Goal: Transaction & Acquisition: Purchase product/service

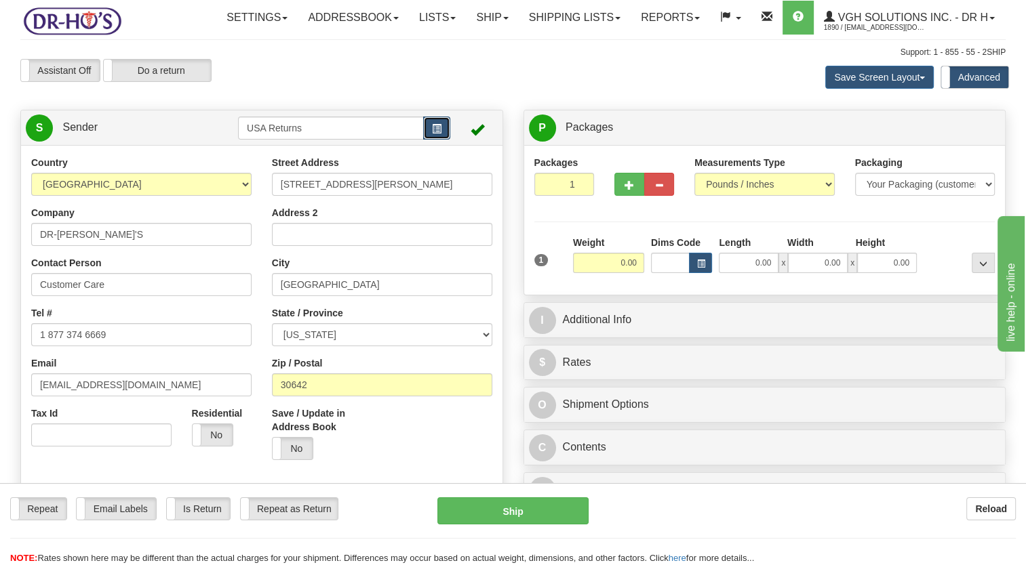
click at [437, 134] on span "button" at bounding box center [436, 129] width 9 height 9
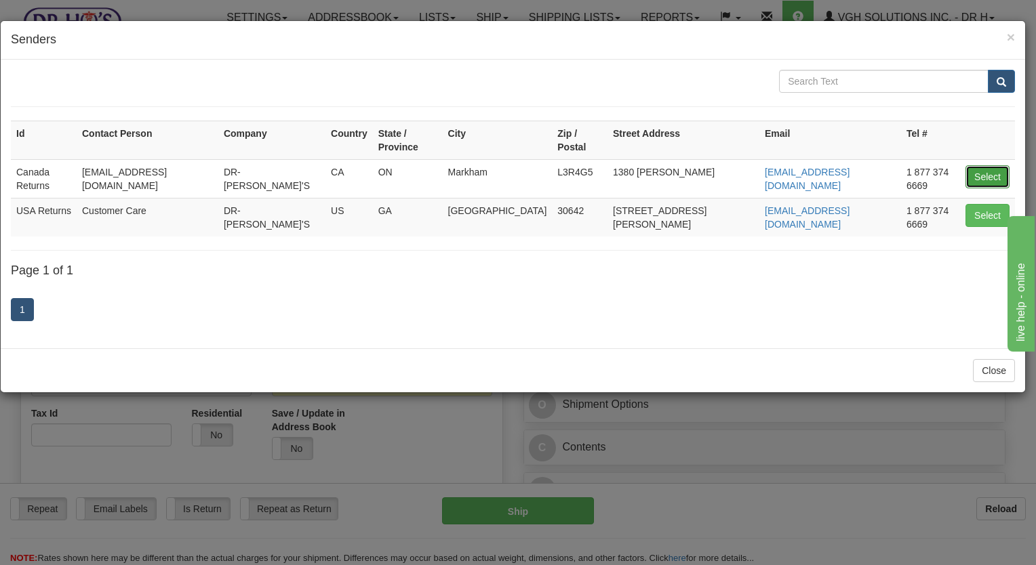
drag, startPoint x: 987, startPoint y: 156, endPoint x: 976, endPoint y: 153, distance: 11.4
click at [987, 165] on button "Select" at bounding box center [988, 176] width 44 height 23
type input "Canada Returns"
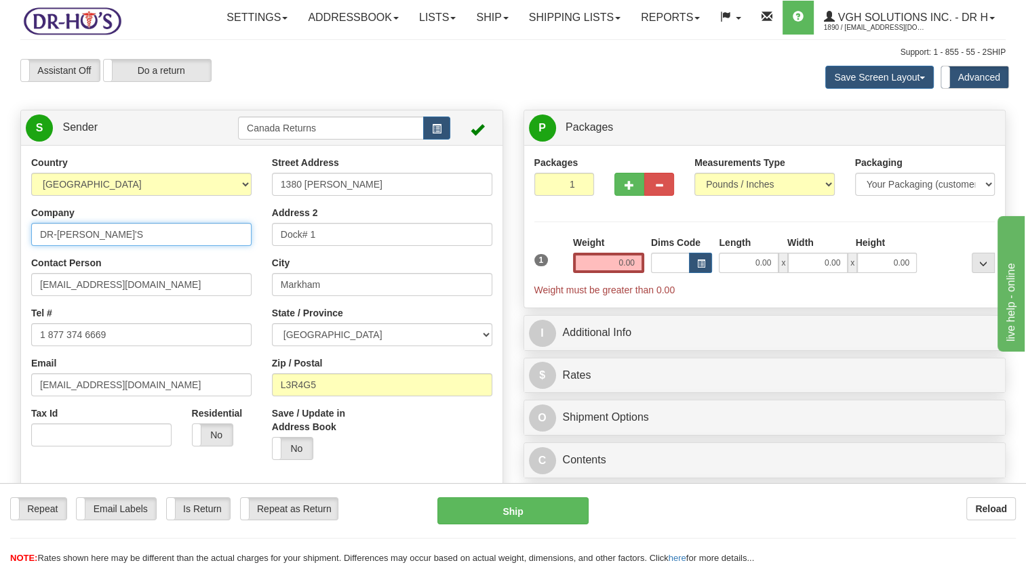
drag, startPoint x: 60, startPoint y: 268, endPoint x: 25, endPoint y: 286, distance: 38.8
click at [8, 278] on div "Toggle navigation Settings Shipping Preferences Fields Preferences New" at bounding box center [513, 566] width 1026 height 1132
paste input "[PERSON_NAME]"
type input "[PERSON_NAME]"
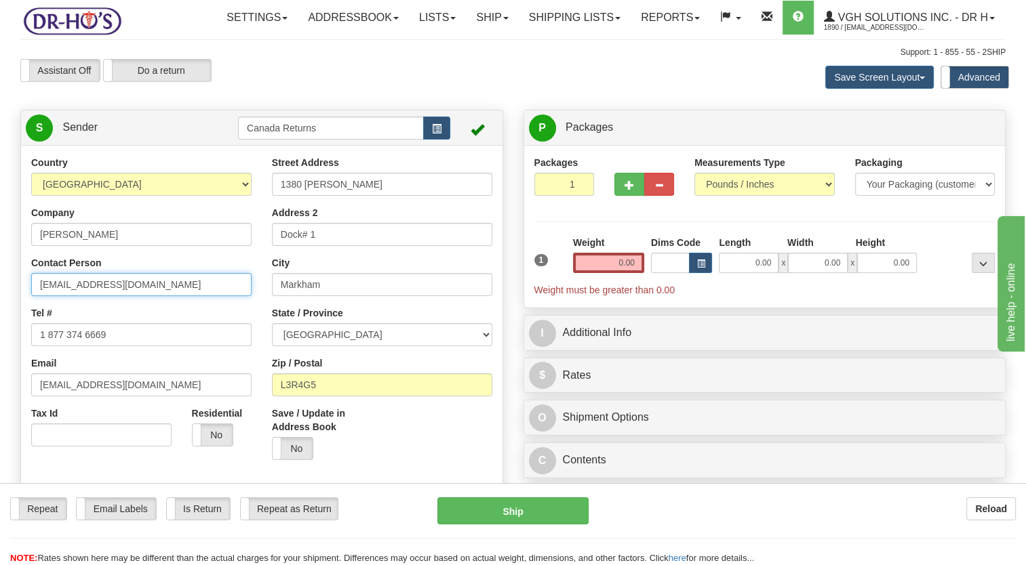
drag, startPoint x: 34, startPoint y: 316, endPoint x: -3, endPoint y: 322, distance: 37.1
click at [0, 322] on html "Training Course Close Toggle navigation Settings Shipping Preferences New Sende…" at bounding box center [513, 282] width 1026 height 565
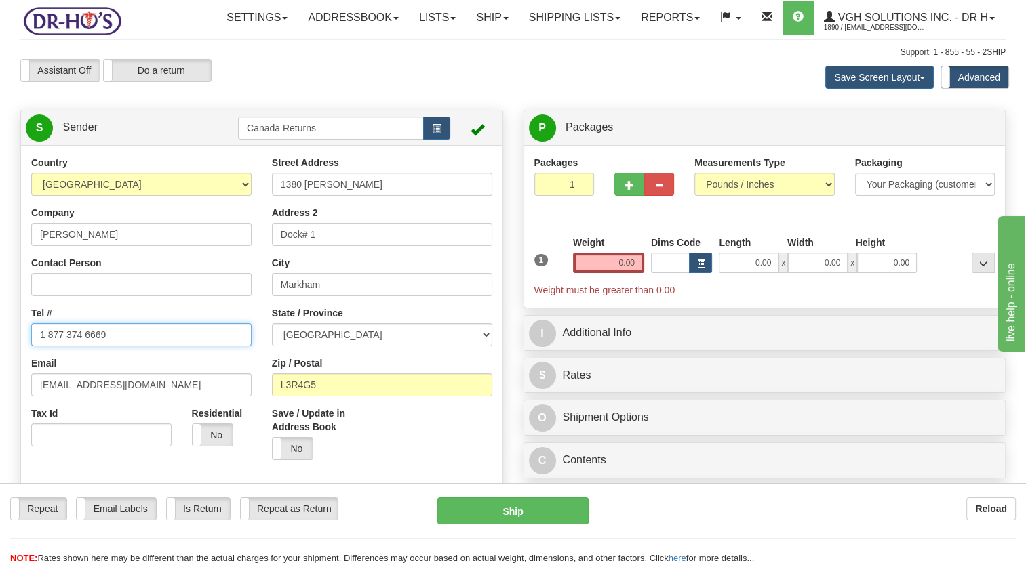
click at [0, 381] on html "Training Course Close Toggle navigation Settings Shipping Preferences New Sende…" at bounding box center [513, 282] width 1026 height 565
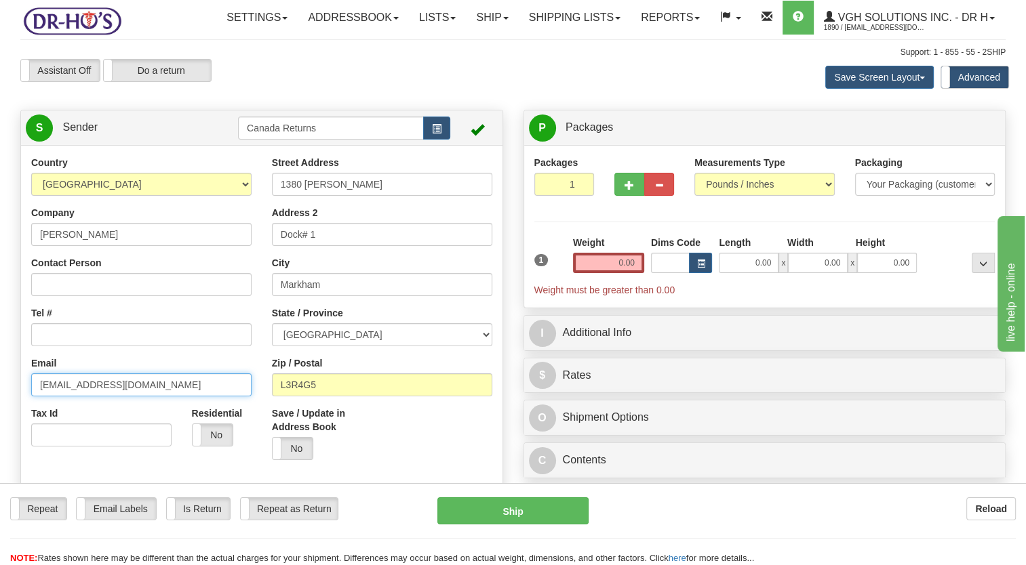
drag, startPoint x: 136, startPoint y: 414, endPoint x: 0, endPoint y: 431, distance: 136.7
click at [0, 424] on html "Training Course Close Toggle navigation Settings Shipping Preferences New Sende…" at bounding box center [513, 282] width 1026 height 565
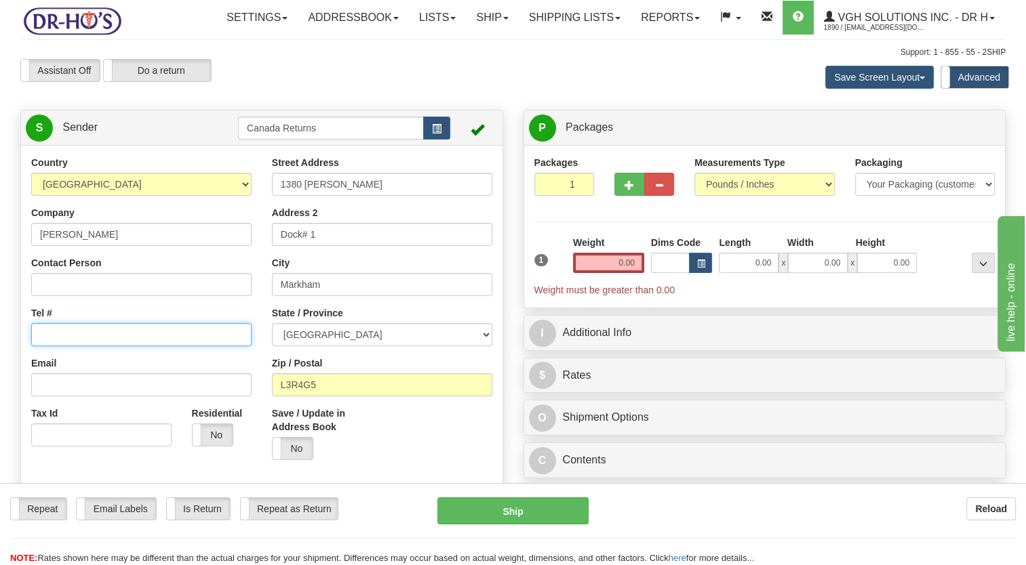
click at [68, 346] on input "Tel #" at bounding box center [141, 334] width 220 height 23
paste input "4183503049"
type input "4183503049"
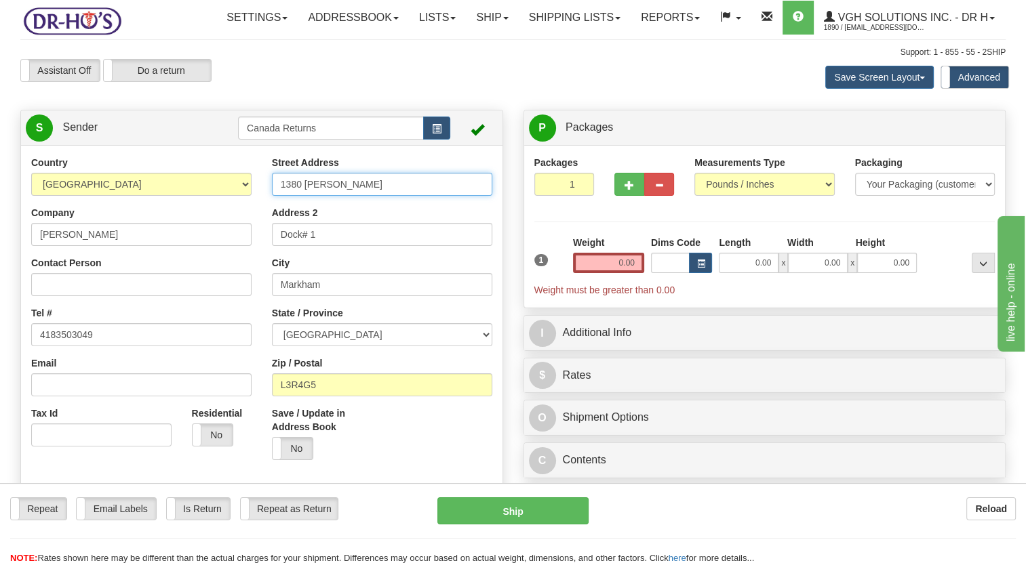
drag, startPoint x: 350, startPoint y: 210, endPoint x: 230, endPoint y: 221, distance: 120.5
click at [230, 221] on div "Country [GEOGRAPHIC_DATA] [GEOGRAPHIC_DATA] [GEOGRAPHIC_DATA] [GEOGRAPHIC_DATA]…" at bounding box center [261, 344] width 481 height 376
paste input "1974 ESKASONI RD"
type input "1974 ESKASONI RD"
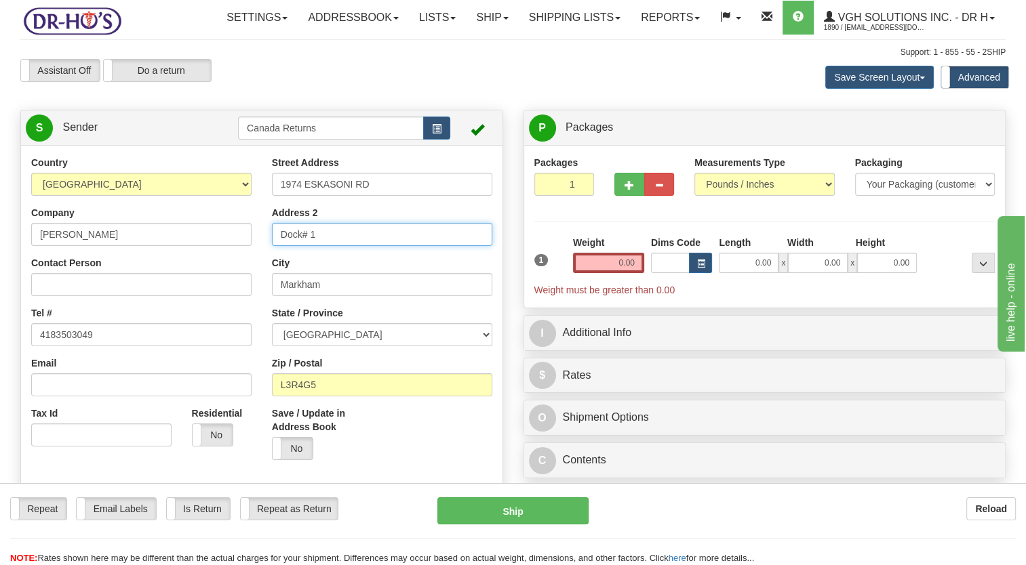
drag, startPoint x: 312, startPoint y: 269, endPoint x: 228, endPoint y: 273, distance: 83.5
click at [233, 273] on div "Country [GEOGRAPHIC_DATA] [GEOGRAPHIC_DATA] [GEOGRAPHIC_DATA] [GEOGRAPHIC_DATA]…" at bounding box center [261, 344] width 481 height 376
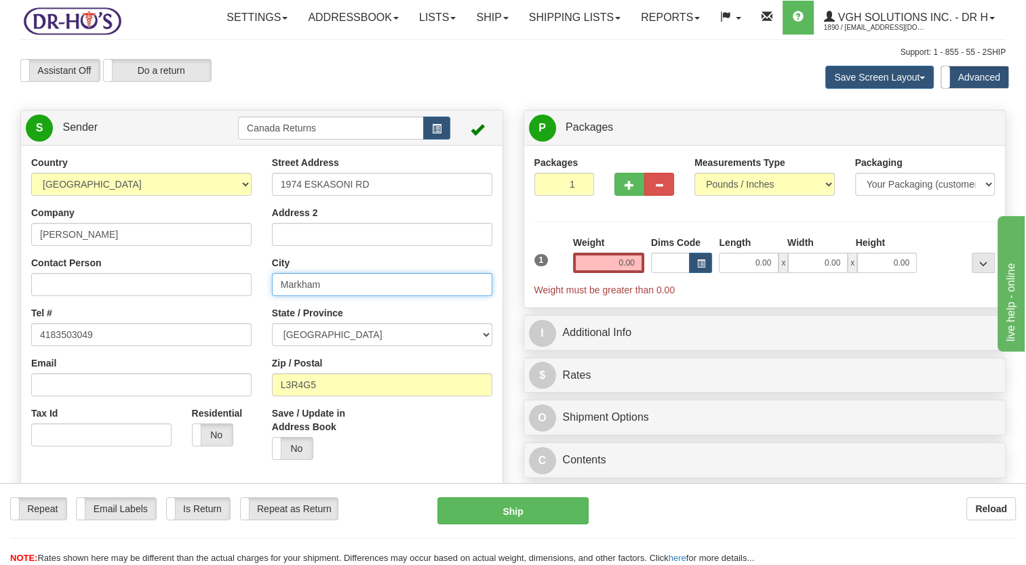
drag, startPoint x: 306, startPoint y: 315, endPoint x: 168, endPoint y: 325, distance: 138.7
click at [165, 327] on div "Country [GEOGRAPHIC_DATA] [GEOGRAPHIC_DATA] [GEOGRAPHIC_DATA] [GEOGRAPHIC_DATA]…" at bounding box center [261, 344] width 481 height 376
paste input "[GEOGRAPHIC_DATA],"
type input "[GEOGRAPHIC_DATA]"
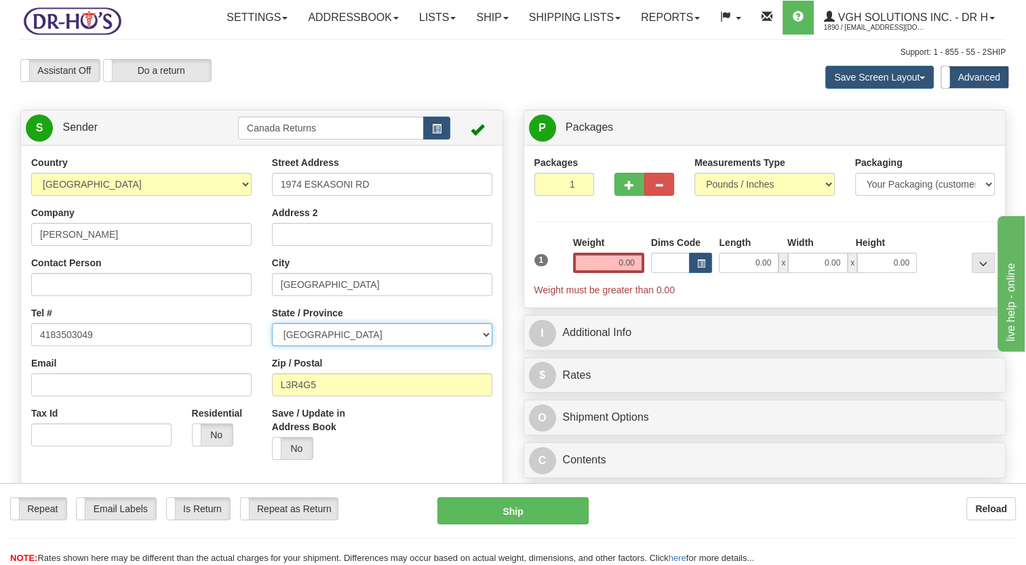
click at [341, 346] on select "[GEOGRAPHIC_DATA] [GEOGRAPHIC_DATA] [GEOGRAPHIC_DATA] [GEOGRAPHIC_DATA] [GEOGRA…" at bounding box center [382, 334] width 220 height 23
select select "NS"
click at [272, 346] on select "[GEOGRAPHIC_DATA] [GEOGRAPHIC_DATA] [GEOGRAPHIC_DATA] [GEOGRAPHIC_DATA] [GEOGRA…" at bounding box center [382, 334] width 220 height 23
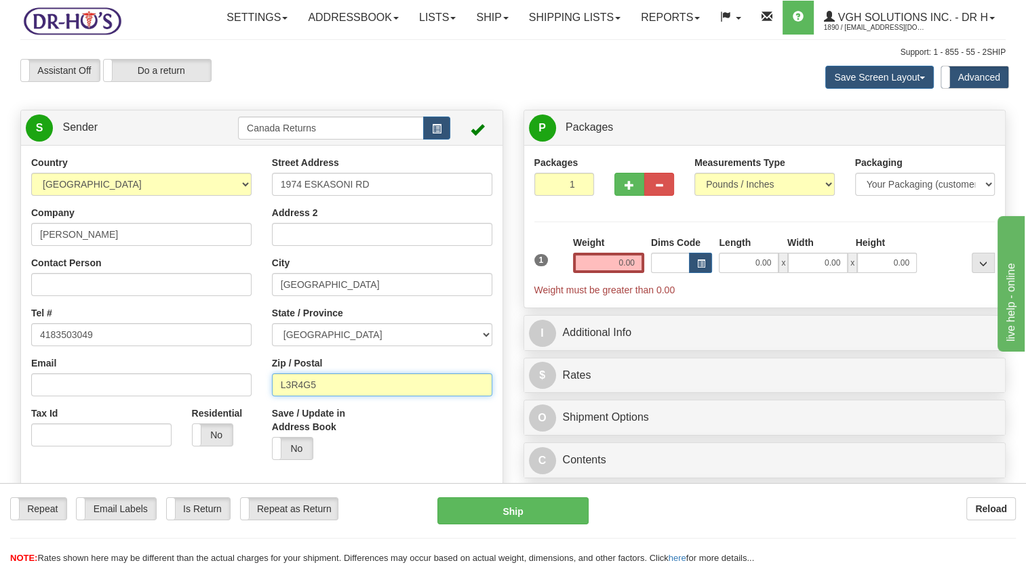
click at [262, 418] on div "Street Address 1974 ESKASONI RD Address 2 City [GEOGRAPHIC_DATA] State / Provin…" at bounding box center [382, 313] width 241 height 315
paste input "B1J 1G8"
type input "B1J 1G8"
click at [366, 434] on label "Save / Update in Address Book" at bounding box center [322, 420] width 100 height 27
click at [0, 0] on input "Save / Update in Address Book" at bounding box center [0, 0] width 0 height 0
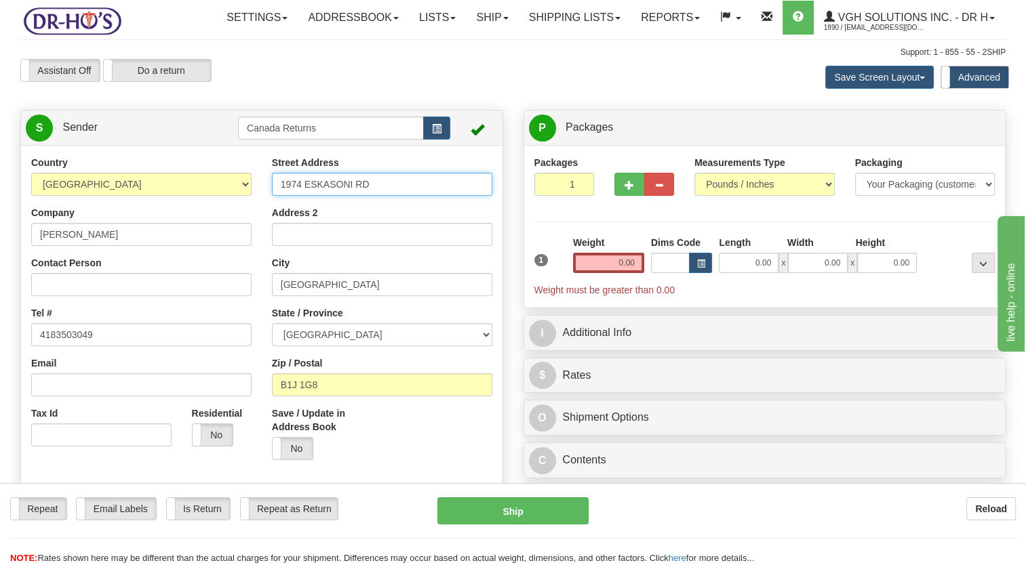
click at [285, 196] on input "1974 ESKASONI RD" at bounding box center [382, 184] width 220 height 23
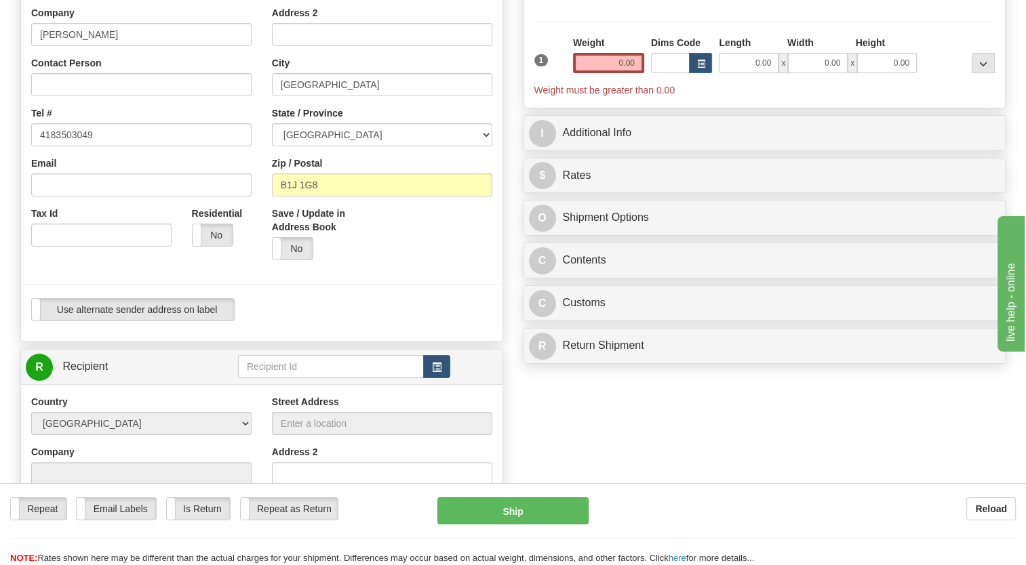
scroll to position [271, 0]
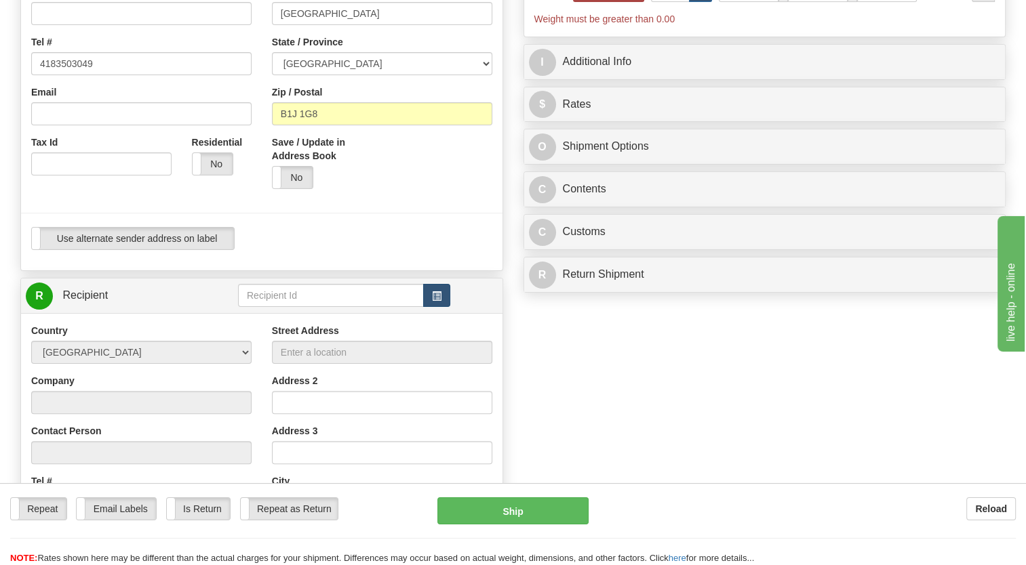
type input "1974 ESKASONI RD"
click at [436, 301] on span "button" at bounding box center [436, 296] width 9 height 9
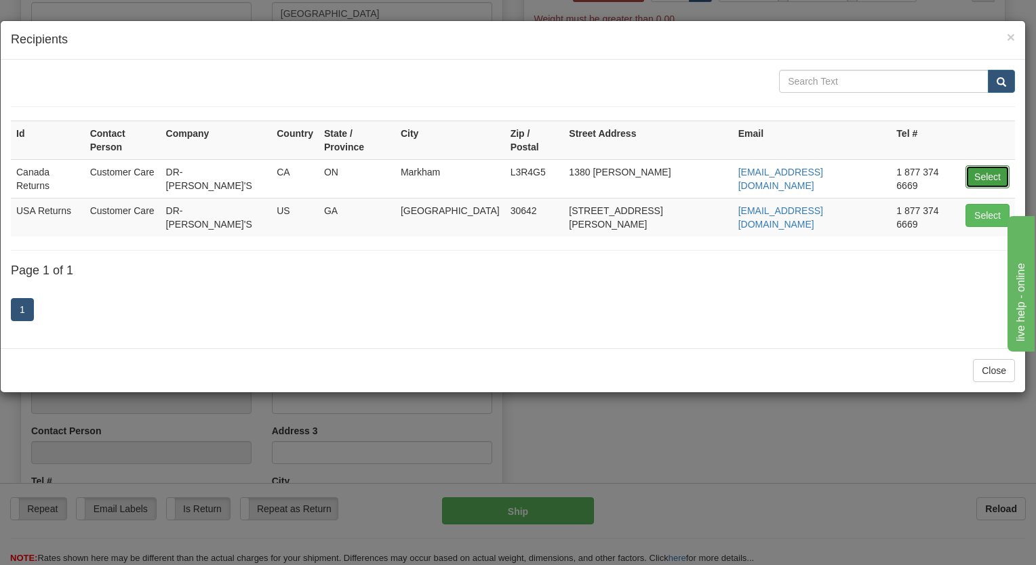
click at [980, 167] on button "Select" at bounding box center [988, 176] width 44 height 23
type input "Canada Returns"
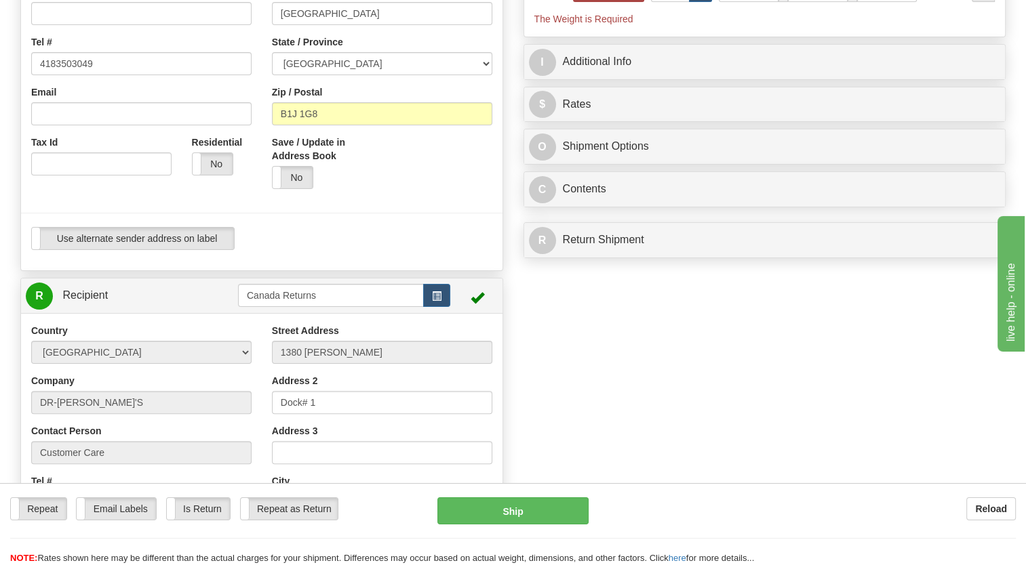
type input "0.00"
click at [345, 260] on div "Use alternate sender address on label Use alternate sender address on label" at bounding box center [261, 243] width 481 height 33
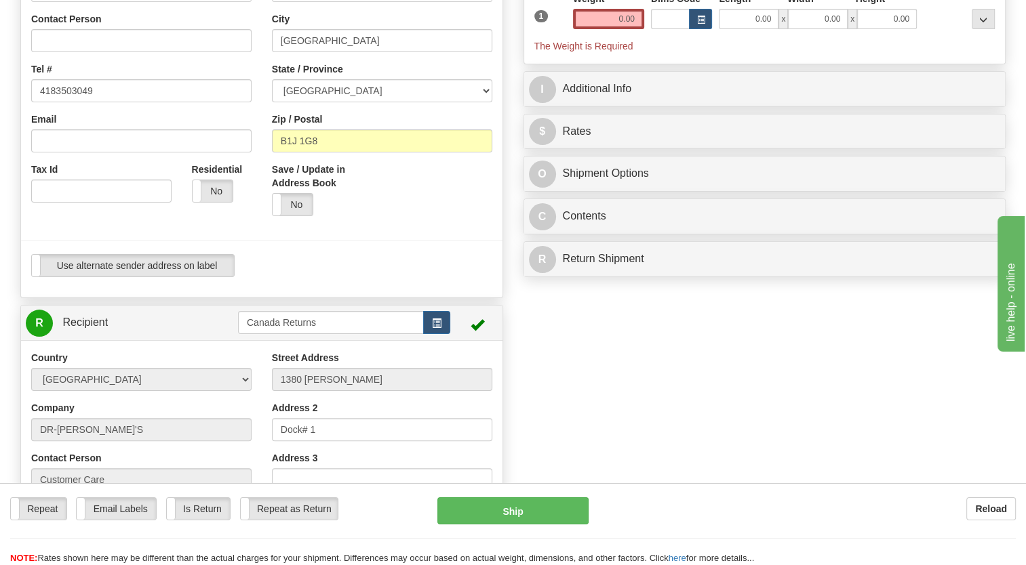
scroll to position [136, 0]
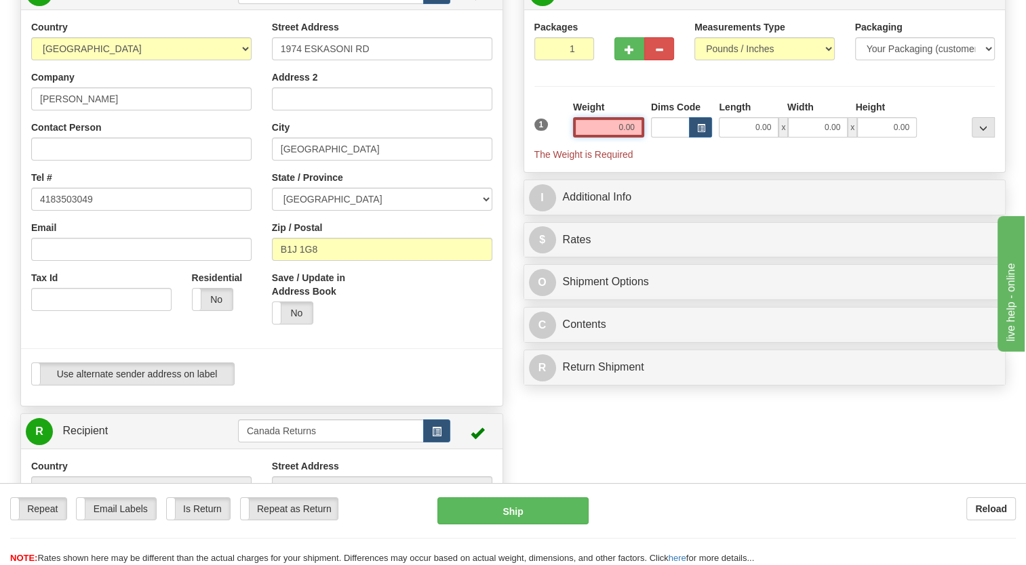
click at [602, 138] on input "0.00" at bounding box center [608, 127] width 71 height 20
type input "1.00"
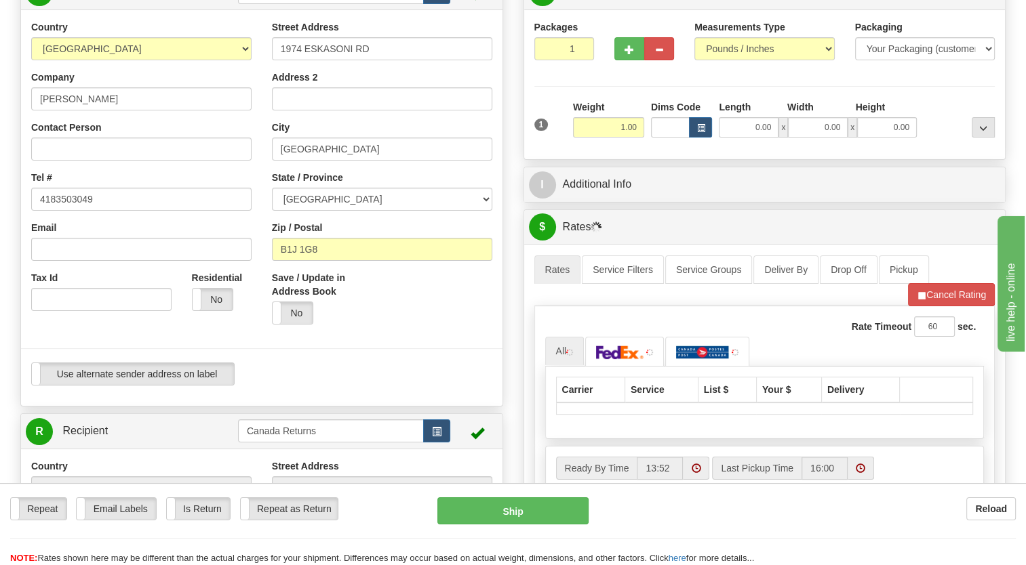
click at [551, 131] on div "Packages 1 1 Measurements Type" at bounding box center [764, 84] width 461 height 129
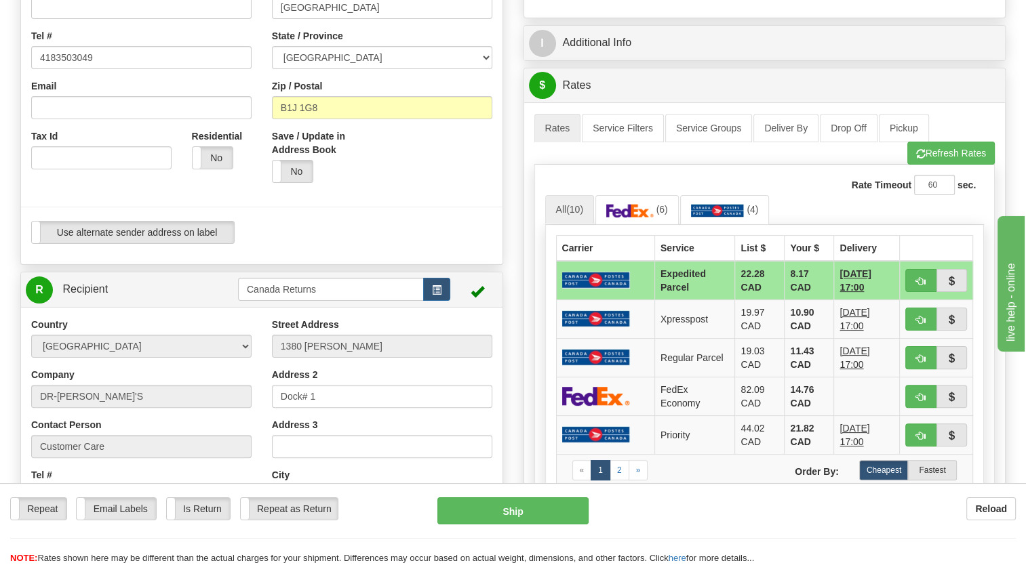
scroll to position [271, 0]
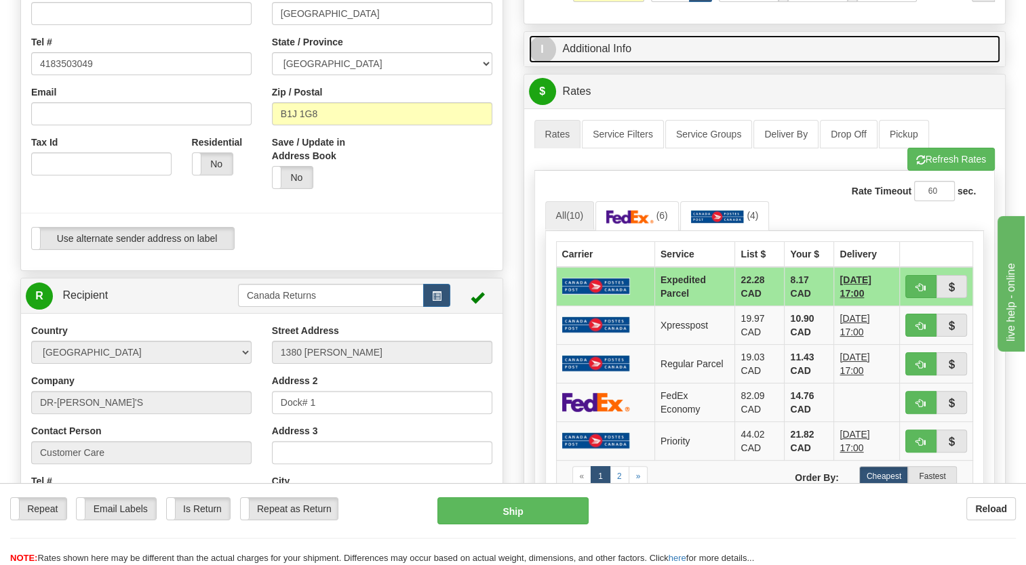
click at [572, 63] on link "I Additional Info" at bounding box center [765, 49] width 472 height 28
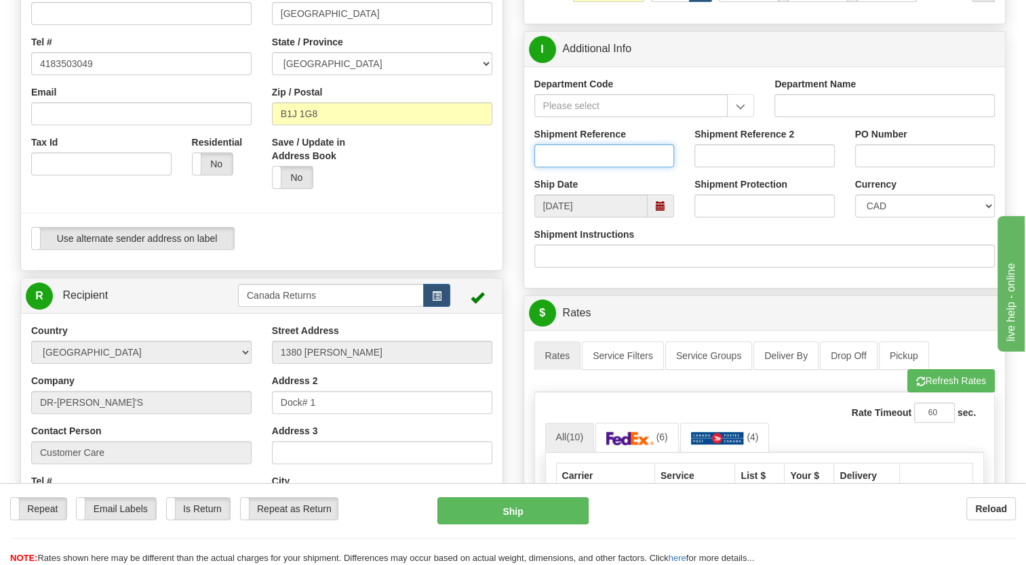
click at [613, 167] on input "Shipment Reference" at bounding box center [604, 155] width 140 height 23
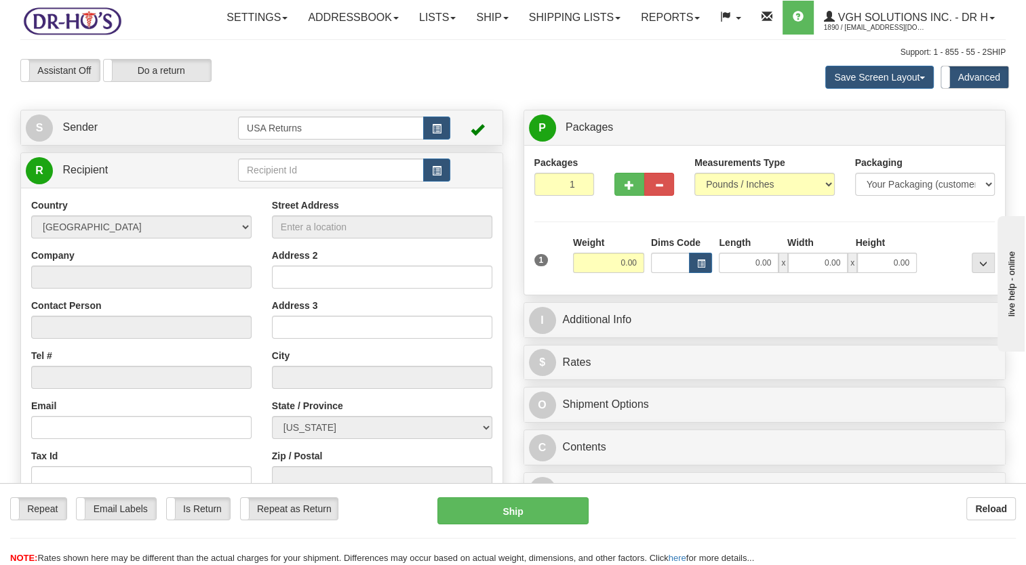
drag, startPoint x: 8, startPoint y: 186, endPoint x: 608, endPoint y: 142, distance: 601.7
click at [8, 186] on div "Toggle navigation Settings Shipping Preferences Fields Preferences New" at bounding box center [513, 367] width 1026 height 735
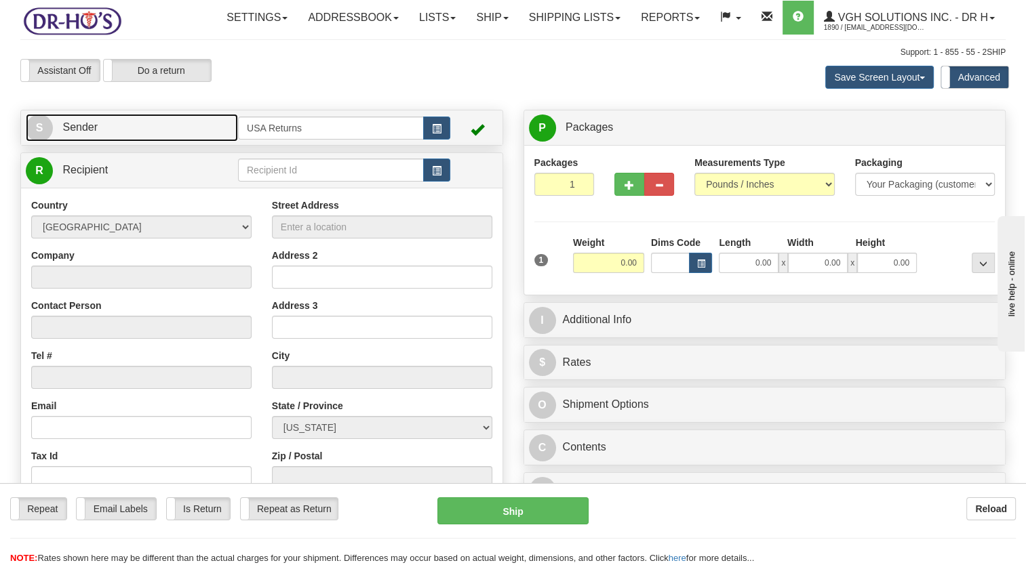
click at [121, 142] on link "S Sender" at bounding box center [132, 128] width 212 height 28
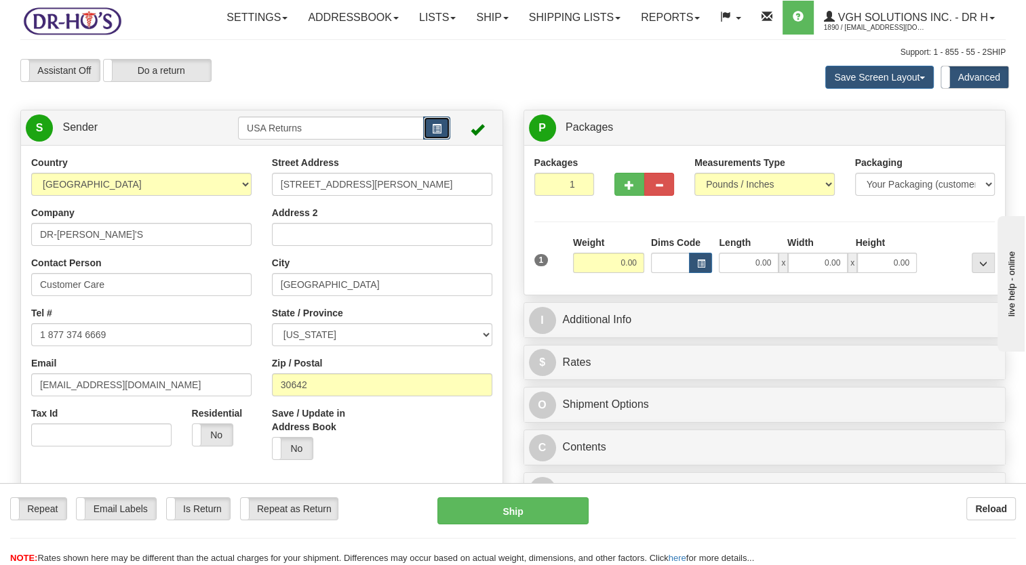
click at [437, 134] on span "button" at bounding box center [436, 129] width 9 height 9
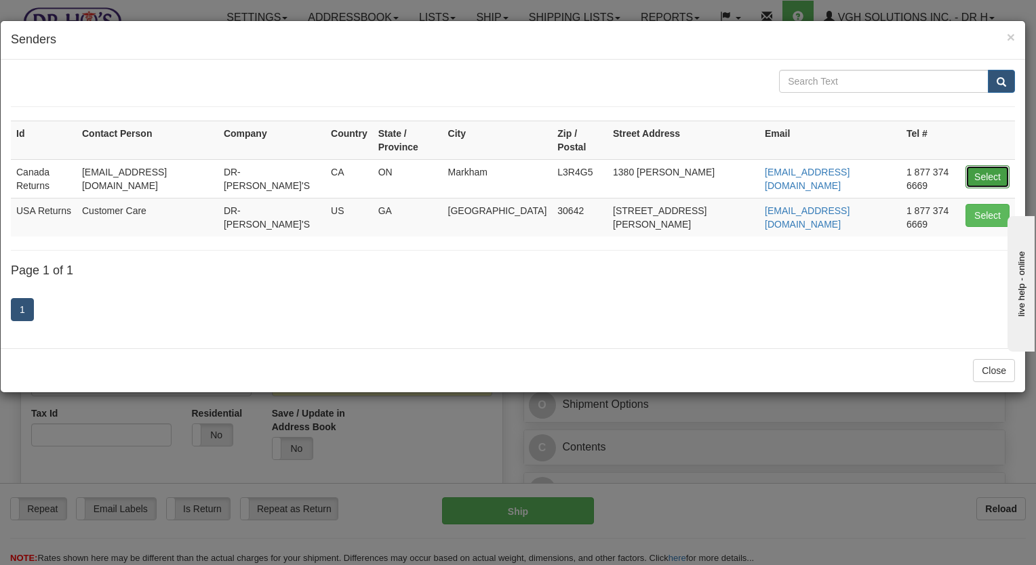
click at [987, 165] on button "Select" at bounding box center [988, 176] width 44 height 23
type input "Canada Returns"
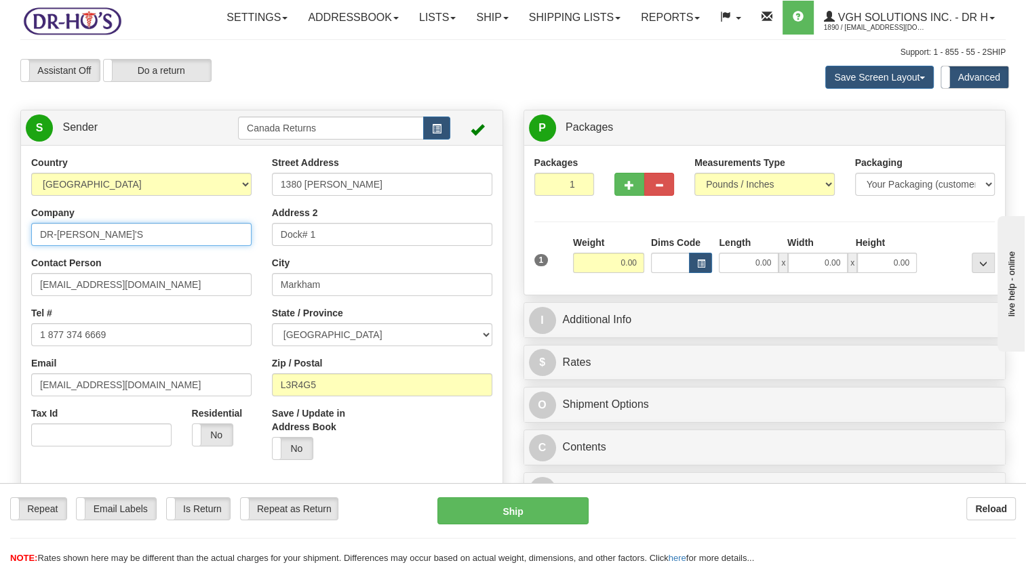
drag, startPoint x: 108, startPoint y: 267, endPoint x: 0, endPoint y: 287, distance: 110.4
click at [0, 287] on html "Training Course Close Toggle navigation Settings Shipping Preferences New Sende…" at bounding box center [513, 282] width 1026 height 565
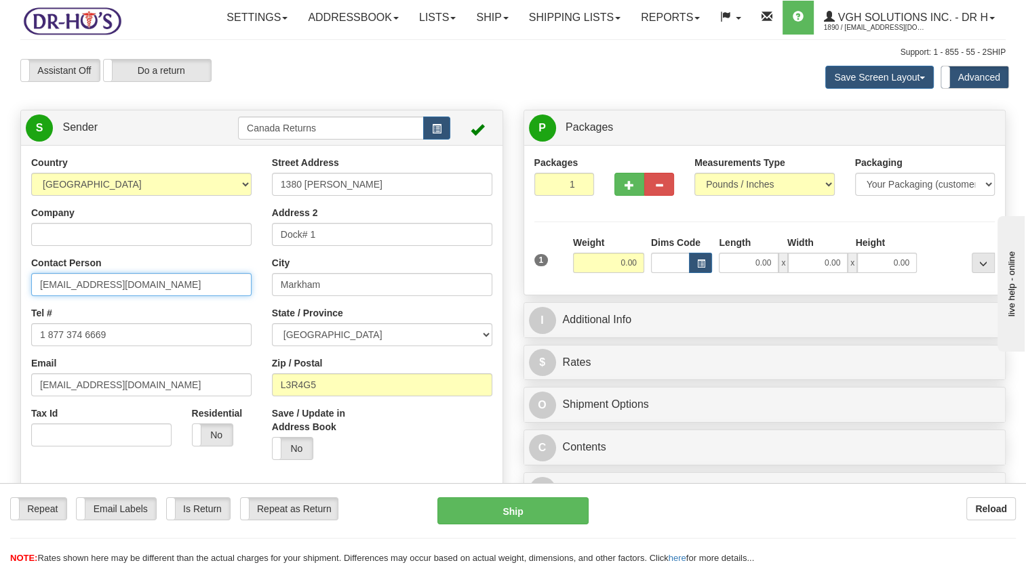
click at [0, 346] on html "Training Course Close Toggle navigation Settings Shipping Preferences New Sende…" at bounding box center [513, 282] width 1026 height 565
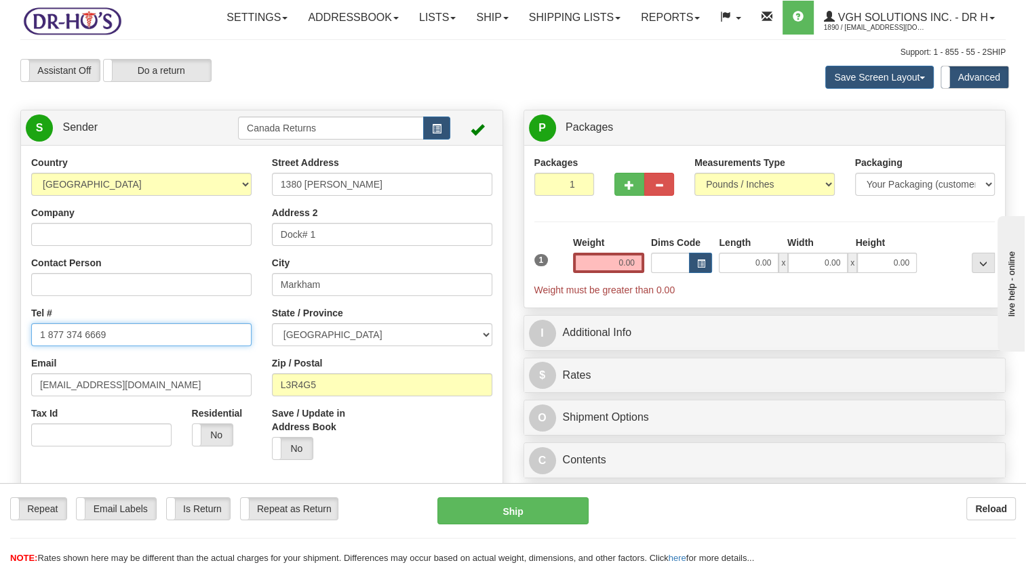
drag, startPoint x: 58, startPoint y: 371, endPoint x: 71, endPoint y: 401, distance: 32.5
click at [0, 389] on html "Training Course Close Toggle navigation Settings Shipping Preferences New Sende…" at bounding box center [513, 282] width 1026 height 565
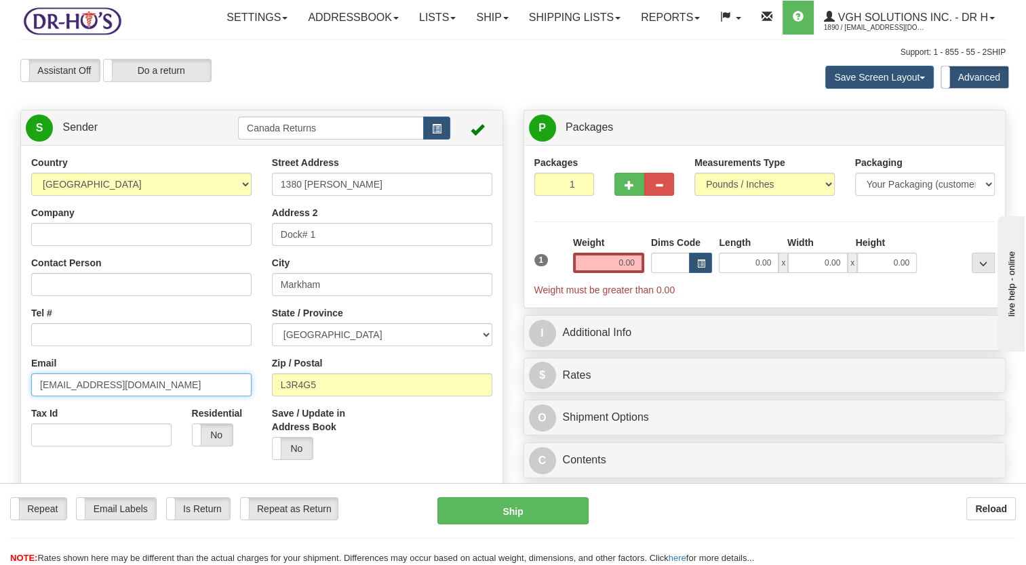
drag, startPoint x: -3, startPoint y: 435, endPoint x: 22, endPoint y: 428, distance: 25.5
click at [0, 437] on html "Training Course Close Toggle navigation Settings Shipping Preferences New Sende…" at bounding box center [513, 282] width 1026 height 565
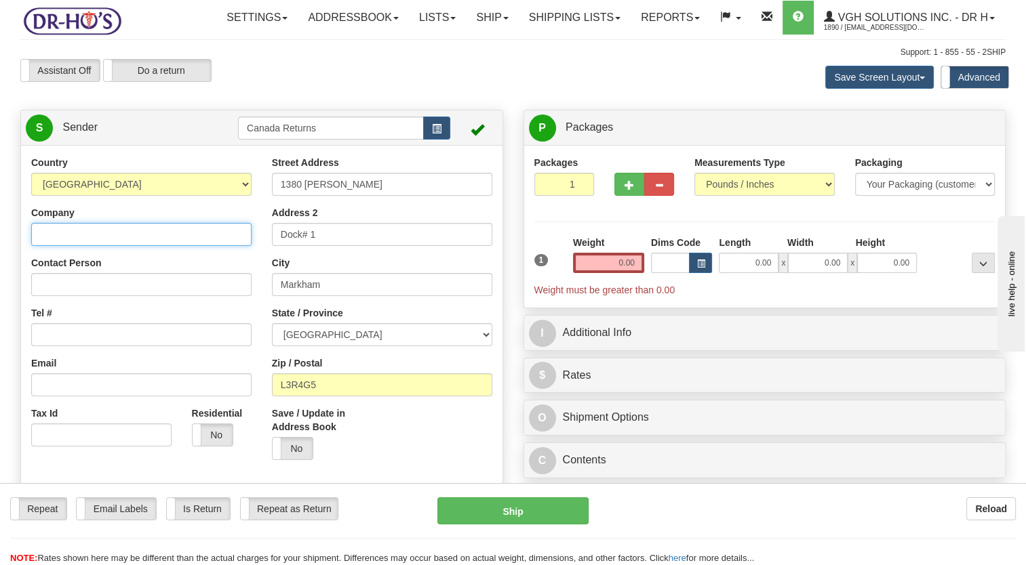
click at [100, 246] on input "Company" at bounding box center [141, 234] width 220 height 23
paste input "[PERSON_NAME]"
type input "[PERSON_NAME]"
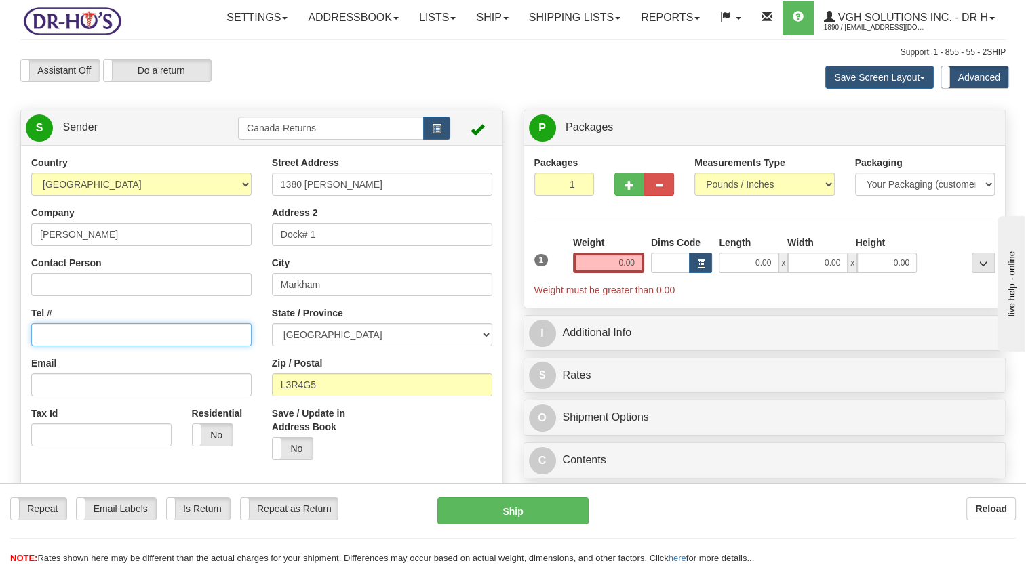
click at [81, 346] on input "Tel #" at bounding box center [141, 334] width 220 height 23
paste input "4183503049"
type input "4183503049"
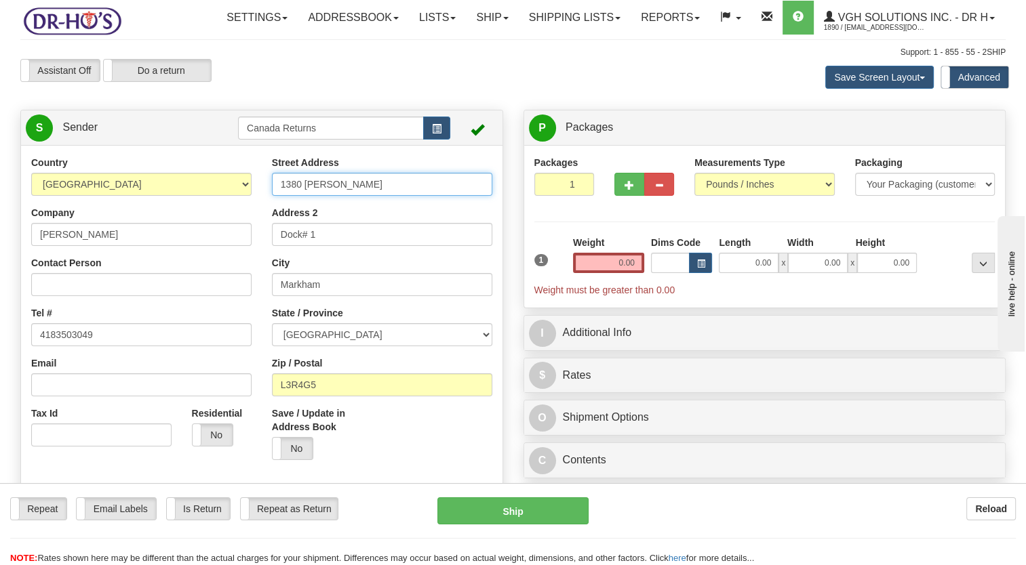
drag, startPoint x: 358, startPoint y: 215, endPoint x: 195, endPoint y: 234, distance: 163.8
click at [203, 233] on div "Country [GEOGRAPHIC_DATA] [GEOGRAPHIC_DATA] [GEOGRAPHIC_DATA] [GEOGRAPHIC_DATA]…" at bounding box center [261, 344] width 481 height 376
paste input "974 ESKASONI RD, NORTHSIDE EAST BAY,"
drag, startPoint x: 376, startPoint y: 215, endPoint x: 496, endPoint y: 218, distance: 120.7
click at [496, 218] on div "Street Address 1974 ESKASONI RD, NORTHSIDE EAST BAY, Address 2 Dock# 1 City Mar…" at bounding box center [382, 313] width 241 height 315
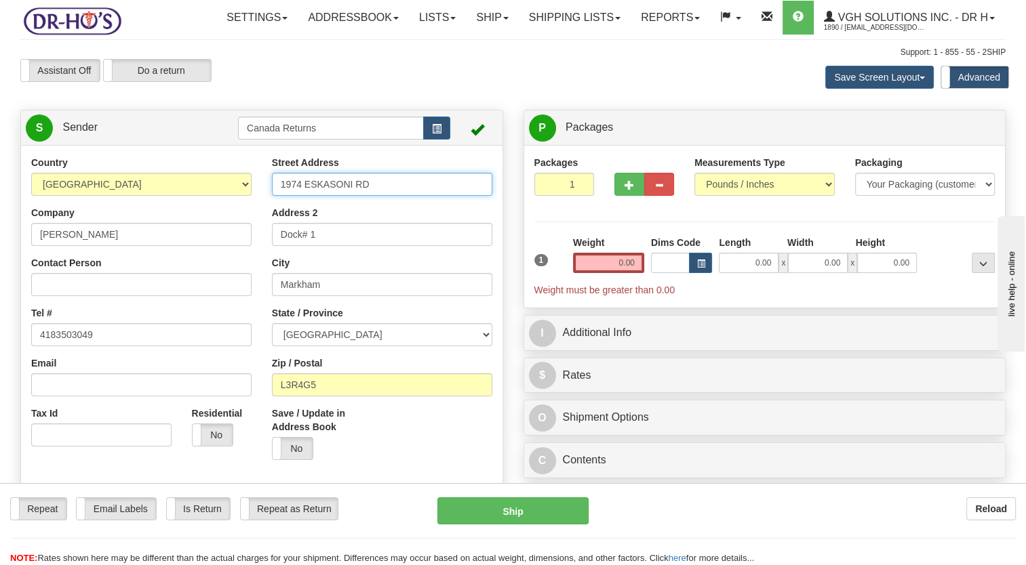
type input "1974 ESKASONI RD"
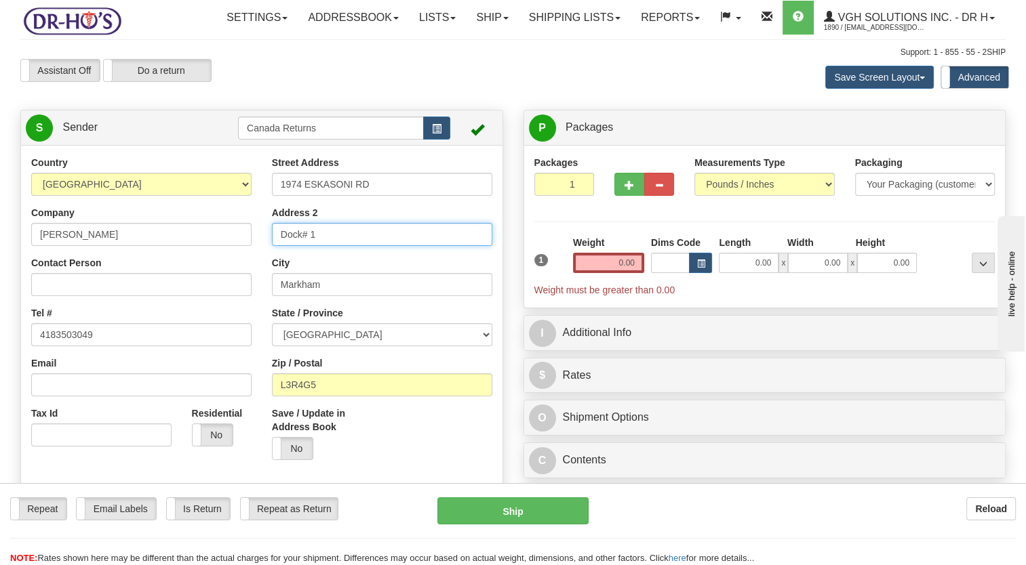
drag, startPoint x: 334, startPoint y: 273, endPoint x: 184, endPoint y: 286, distance: 150.5
click at [198, 284] on div "Country [GEOGRAPHIC_DATA] [GEOGRAPHIC_DATA] [GEOGRAPHIC_DATA] [GEOGRAPHIC_DATA]…" at bounding box center [261, 344] width 481 height 376
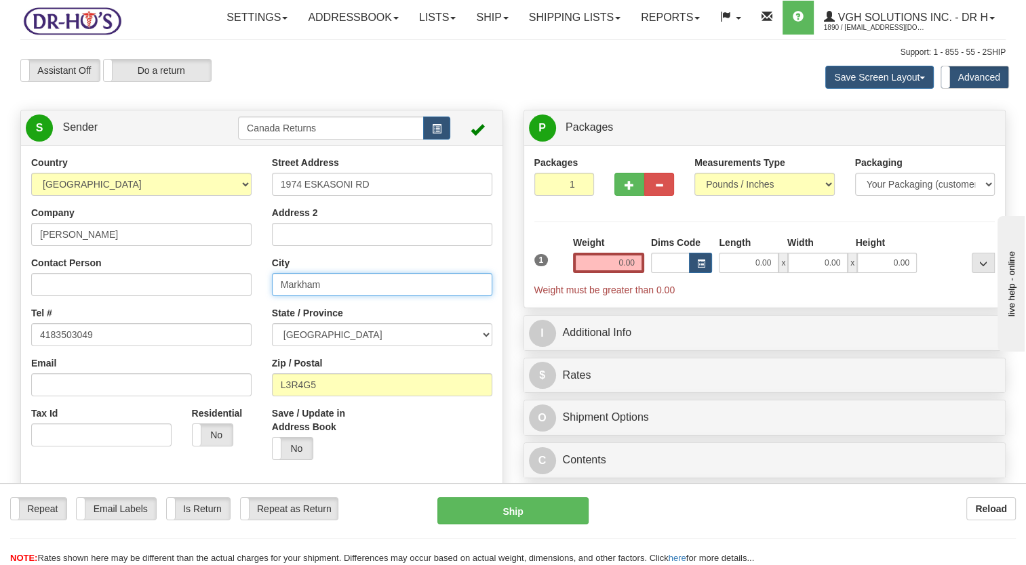
drag, startPoint x: 351, startPoint y: 319, endPoint x: 236, endPoint y: 324, distance: 115.4
click at [236, 324] on div "Country [GEOGRAPHIC_DATA] [GEOGRAPHIC_DATA] [GEOGRAPHIC_DATA] [GEOGRAPHIC_DATA]…" at bounding box center [261, 344] width 481 height 376
paste input "[GEOGRAPHIC_DATA],"
click at [283, 296] on input "[GEOGRAPHIC_DATA]," at bounding box center [382, 284] width 220 height 23
click at [406, 296] on input "[GEOGRAPHIC_DATA]," at bounding box center [382, 284] width 220 height 23
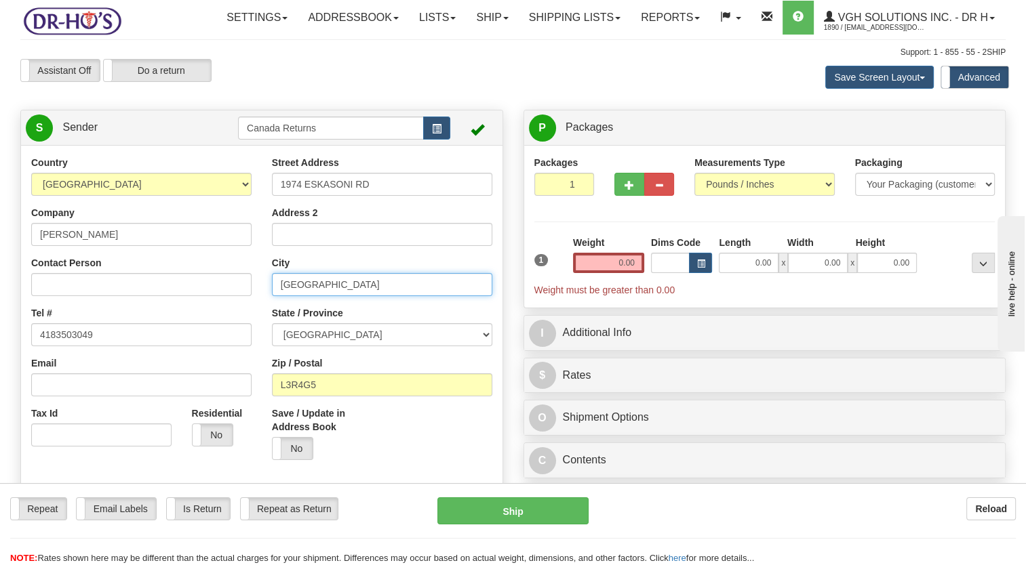
type input "[GEOGRAPHIC_DATA]"
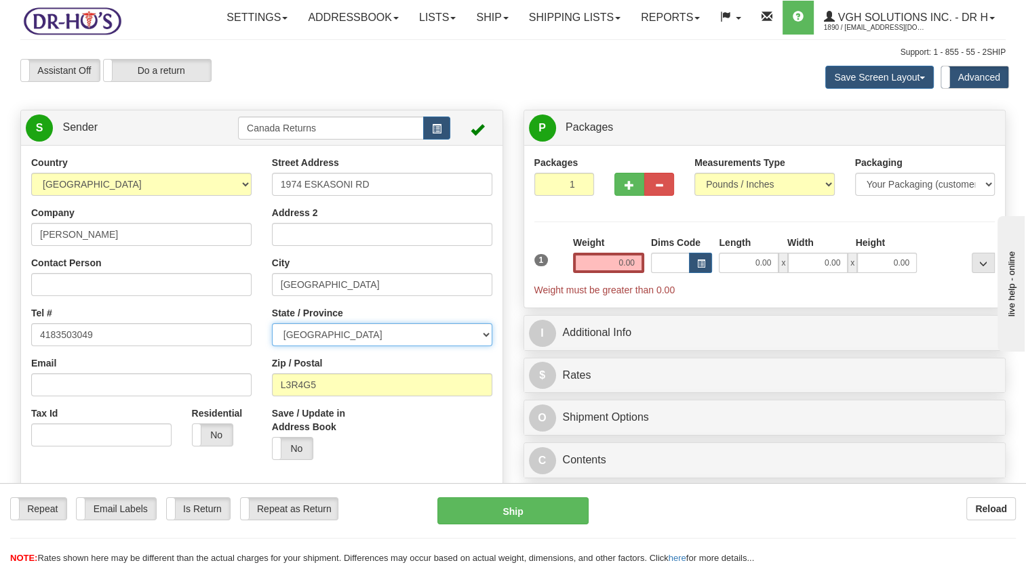
click at [324, 346] on select "[GEOGRAPHIC_DATA] [GEOGRAPHIC_DATA] [GEOGRAPHIC_DATA] [GEOGRAPHIC_DATA] [GEOGRA…" at bounding box center [382, 334] width 220 height 23
select select "NS"
click at [272, 346] on select "[GEOGRAPHIC_DATA] [GEOGRAPHIC_DATA] [GEOGRAPHIC_DATA] [GEOGRAPHIC_DATA] [GEOGRA…" at bounding box center [382, 334] width 220 height 23
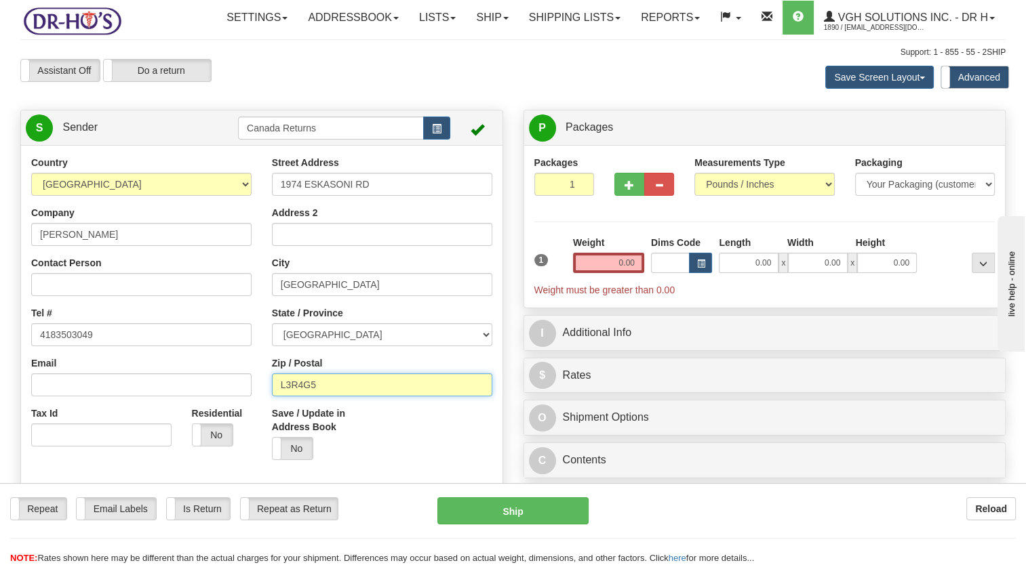
drag, startPoint x: 307, startPoint y: 416, endPoint x: 252, endPoint y: 430, distance: 56.6
click at [237, 426] on div "Country [GEOGRAPHIC_DATA] [GEOGRAPHIC_DATA] [GEOGRAPHIC_DATA] [GEOGRAPHIC_DATA]…" at bounding box center [261, 344] width 481 height 376
paste input "B1J 1G8"
type input "B1J 1G8"
click at [363, 460] on div "Yes No" at bounding box center [322, 448] width 100 height 23
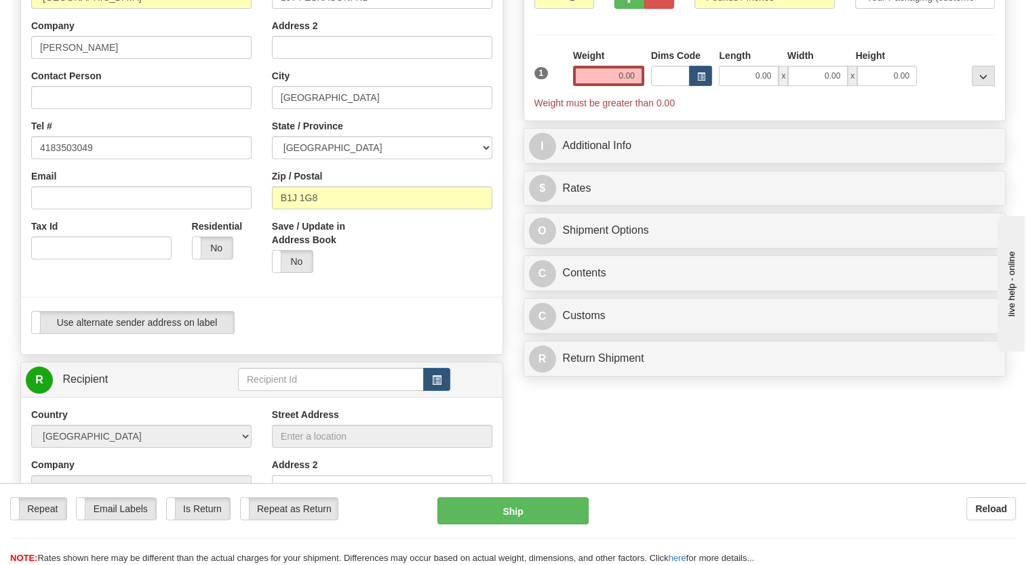
scroll to position [203, 0]
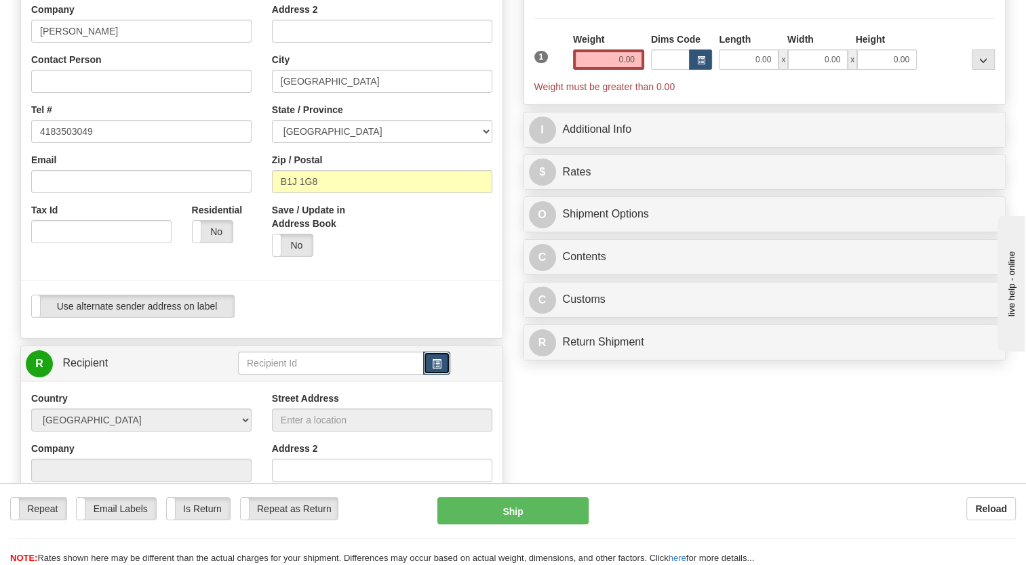
click at [426, 375] on button "button" at bounding box center [436, 363] width 27 height 23
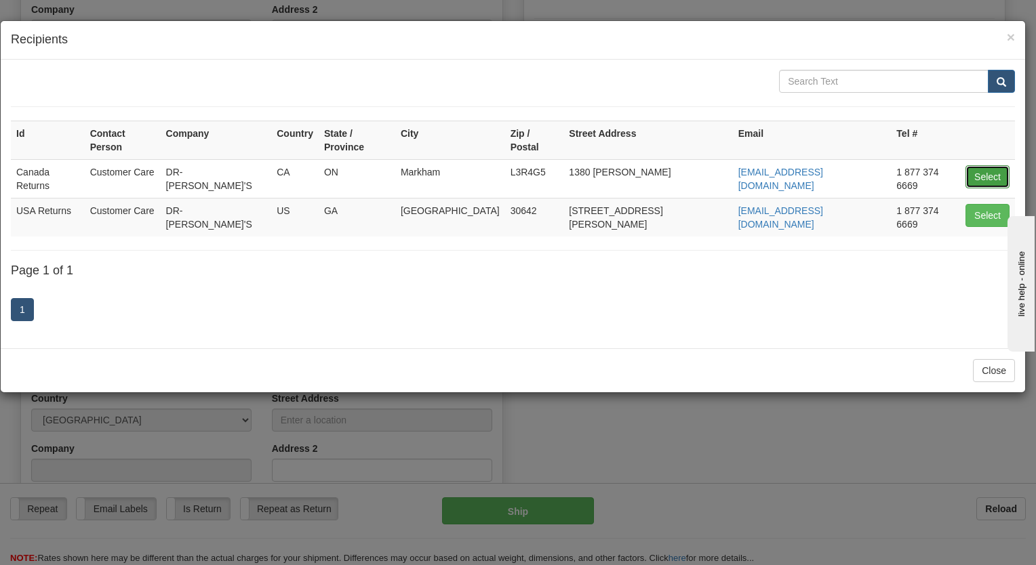
click at [991, 165] on button "Select" at bounding box center [988, 176] width 44 height 23
type input "Canada Returns"
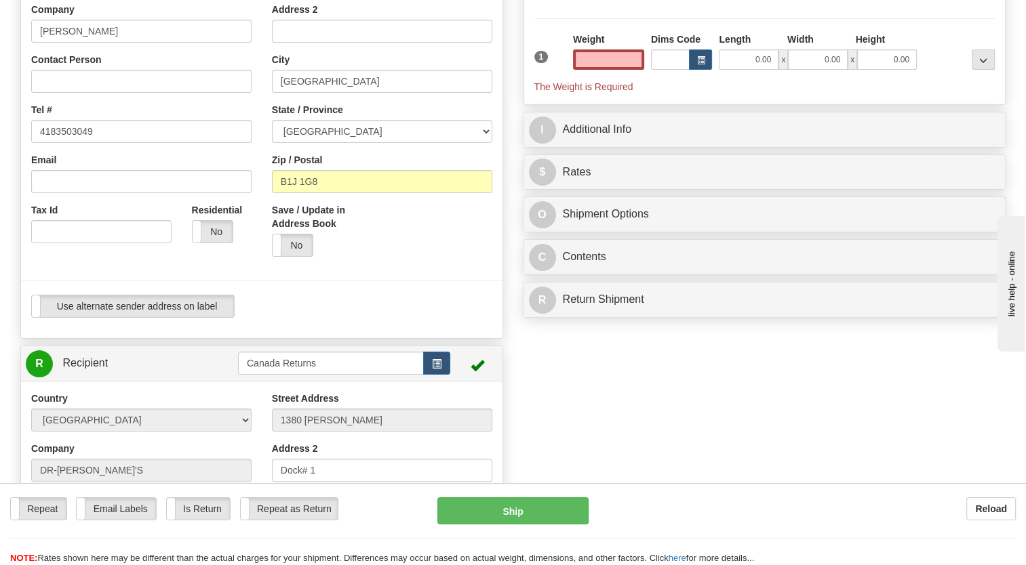
type input "0.00"
click at [469, 318] on div "Use alternate sender address on label Use alternate sender address on label" at bounding box center [261, 306] width 461 height 23
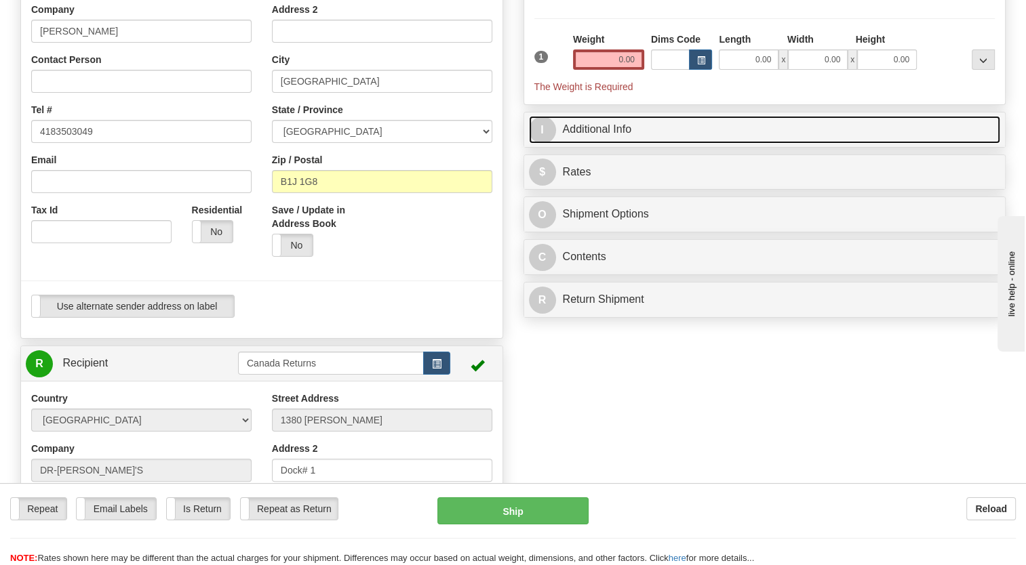
click at [586, 144] on link "I Additional Info" at bounding box center [765, 130] width 472 height 28
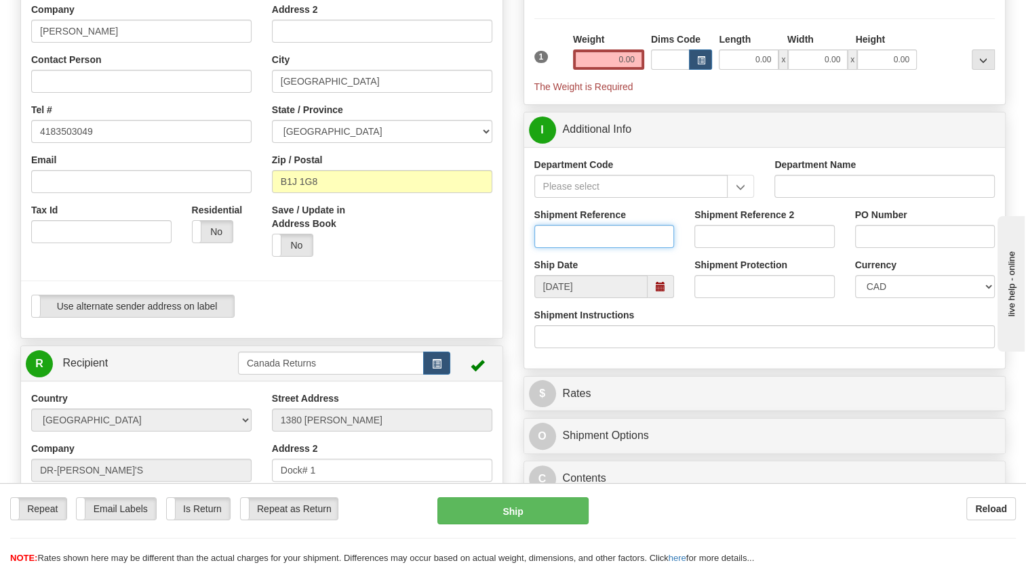
click at [577, 248] on input "Shipment Reference" at bounding box center [604, 236] width 140 height 23
paste input "1193960"
type input "1193960"
click at [488, 267] on div "Save / Update in Address Book Yes No" at bounding box center [382, 235] width 241 height 64
click at [654, 298] on span at bounding box center [661, 286] width 26 height 23
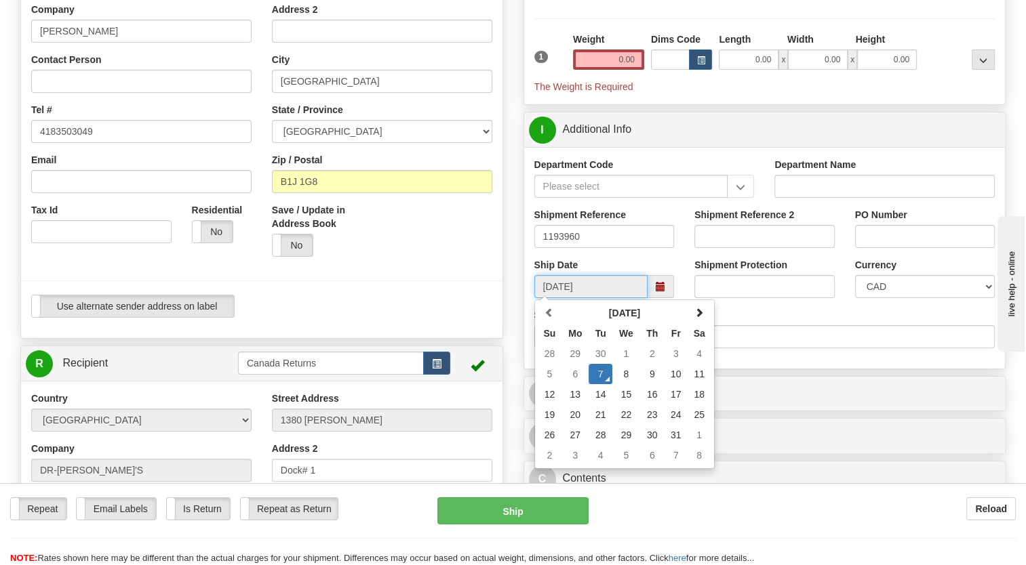
click at [605, 405] on td "14" at bounding box center [601, 394] width 24 height 20
type input "10/14/2025"
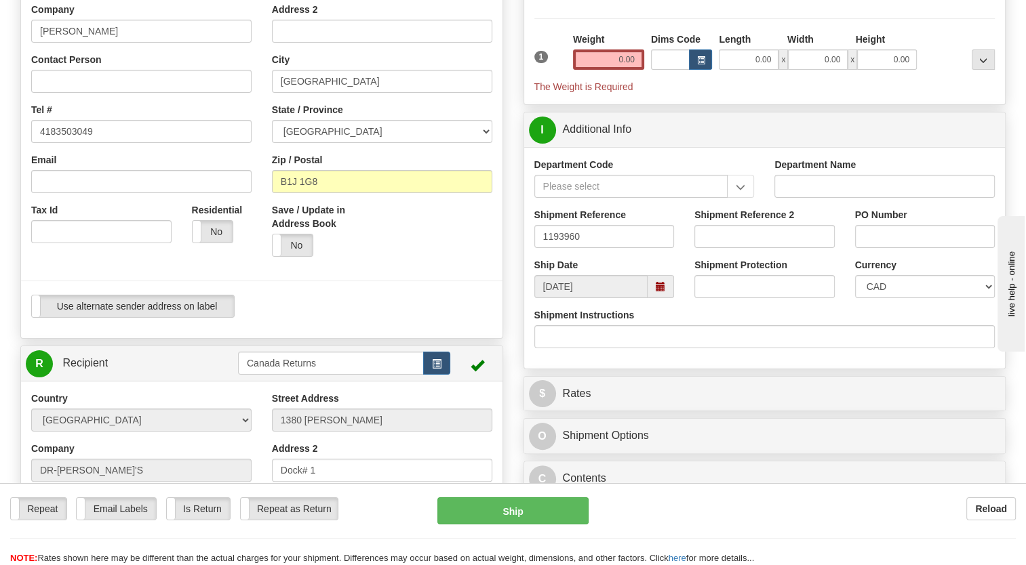
click at [471, 318] on div "Use alternate sender address on label Use alternate sender address on label" at bounding box center [261, 306] width 461 height 23
click at [605, 70] on input "0.00" at bounding box center [608, 59] width 71 height 20
type input "1.00"
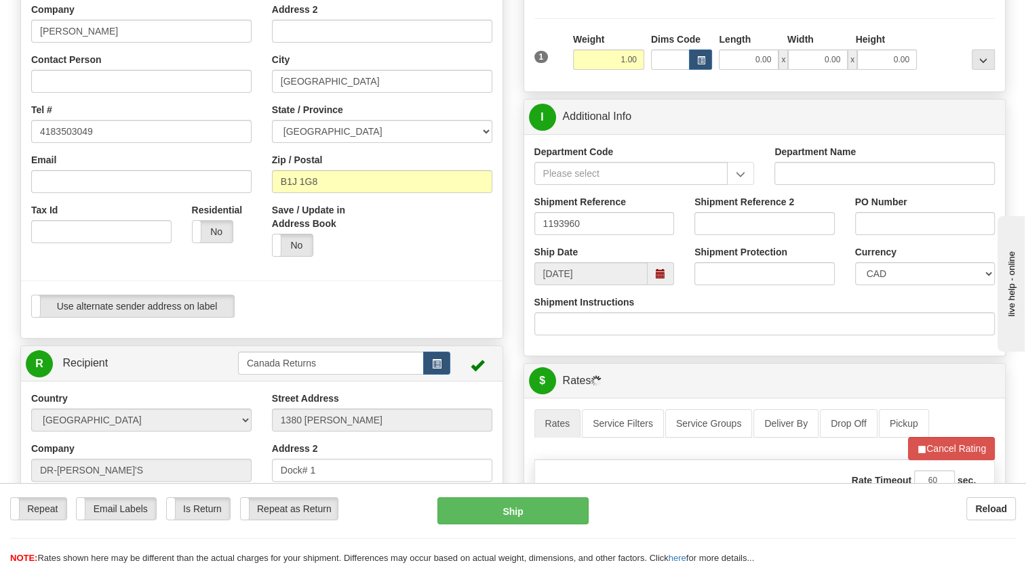
click at [568, 63] on div "1" at bounding box center [550, 48] width 39 height 31
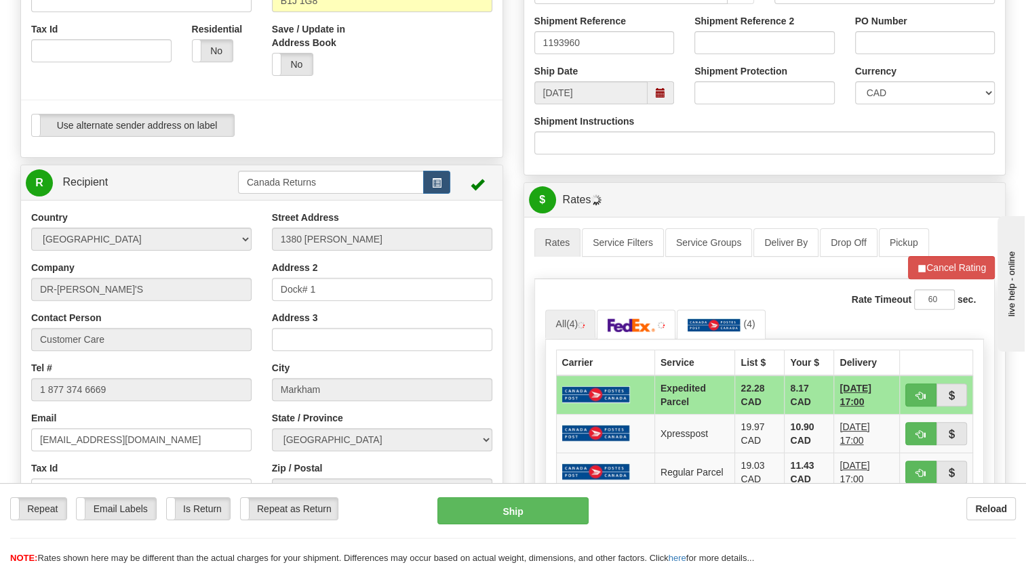
scroll to position [542, 0]
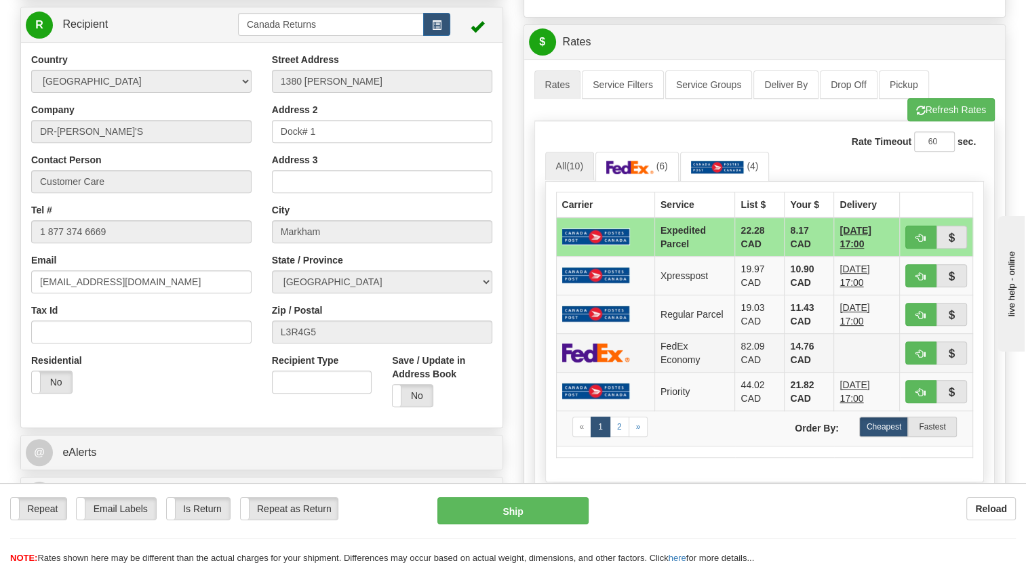
click at [637, 372] on td at bounding box center [605, 353] width 98 height 39
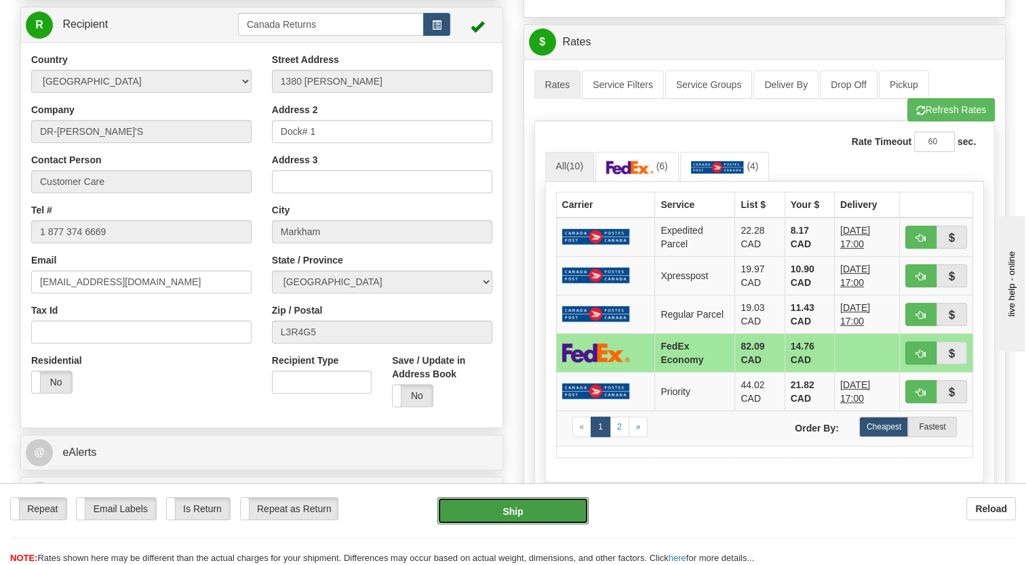
click at [521, 509] on button "Ship" at bounding box center [512, 511] width 151 height 27
type input "20"
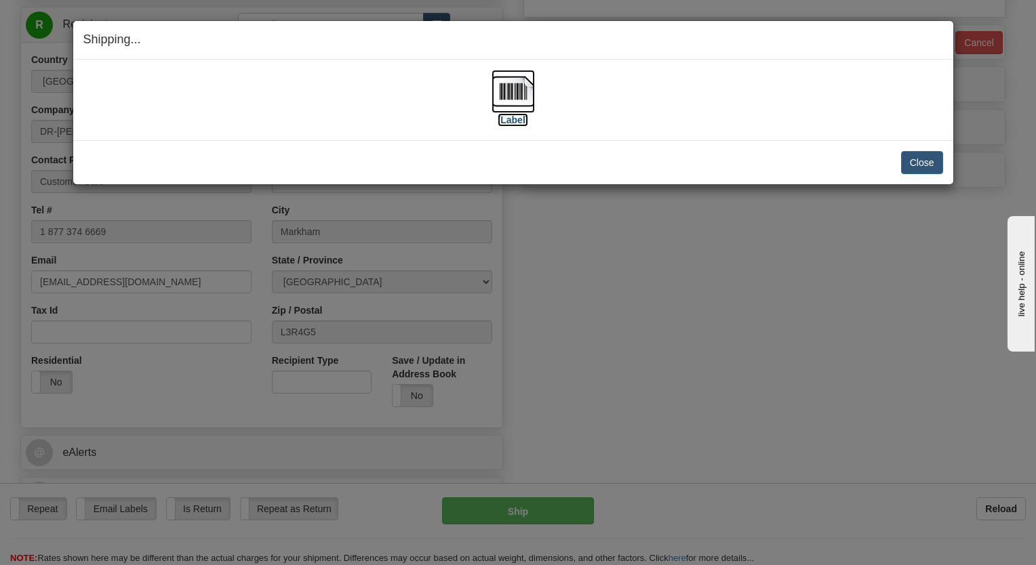
click at [516, 90] on img at bounding box center [513, 91] width 43 height 43
